Goal: Navigation & Orientation: Find specific page/section

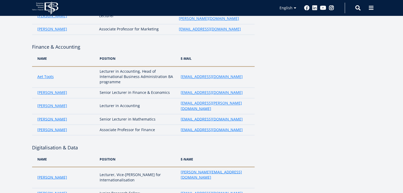
scroll to position [897, 0]
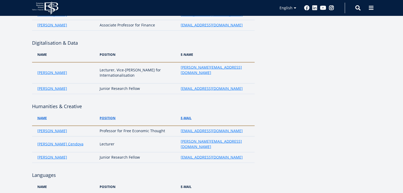
scroll to position [1028, 0]
